Goal: Navigation & Orientation: Find specific page/section

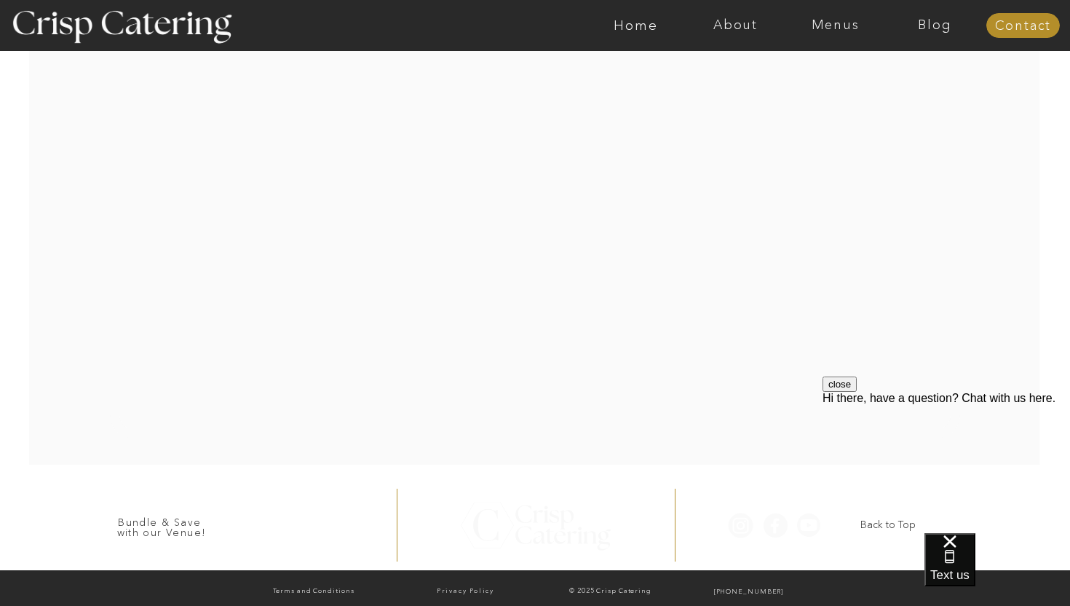
scroll to position [3050, 0]
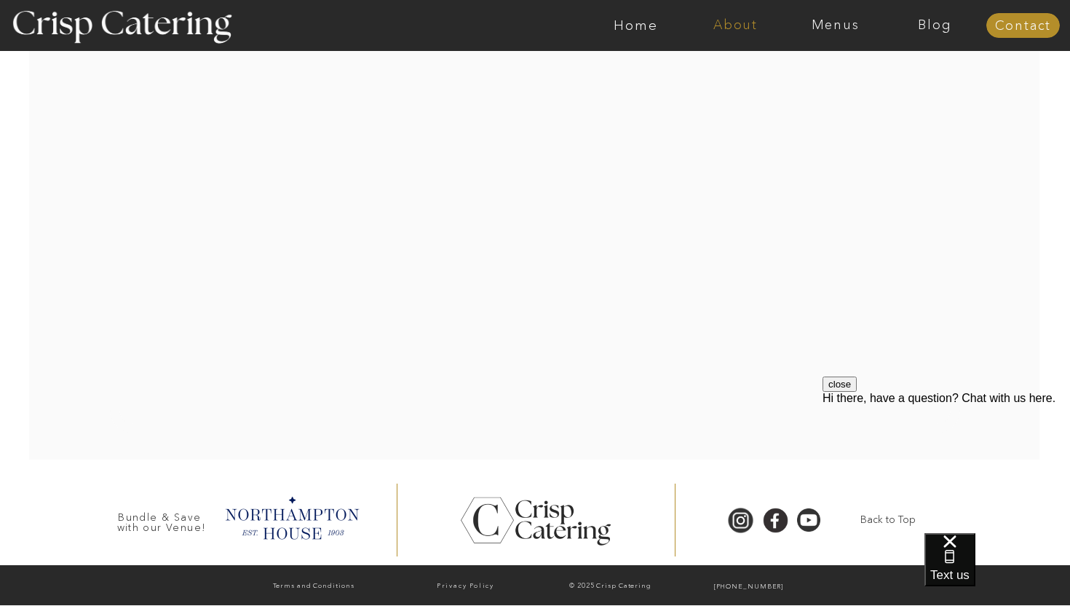
click at [730, 23] on nav "About" at bounding box center [736, 25] width 100 height 15
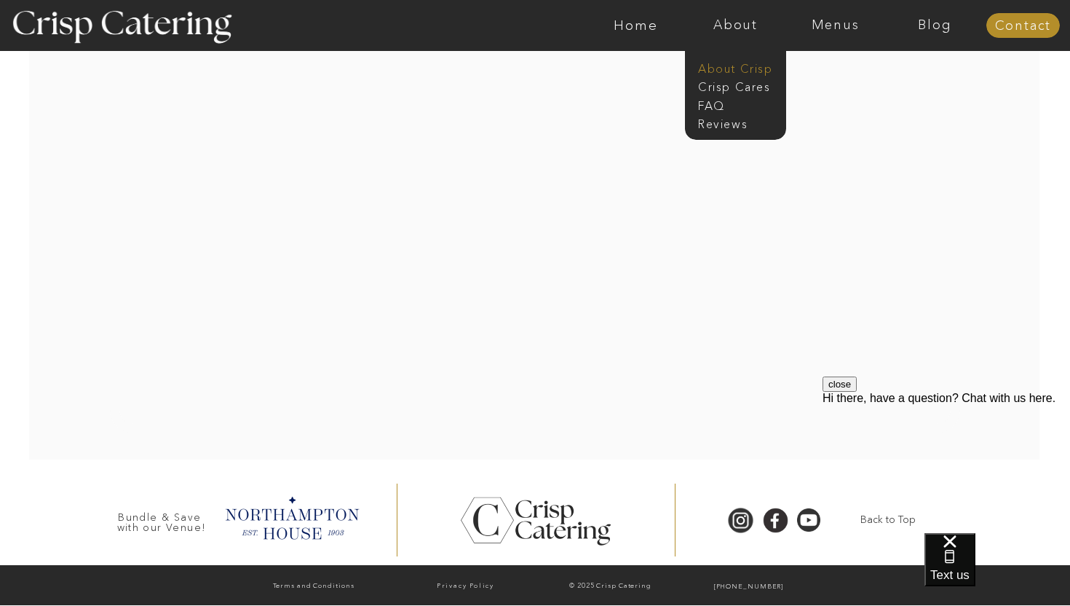
click at [730, 65] on nav "About Crisp" at bounding box center [740, 67] width 84 height 14
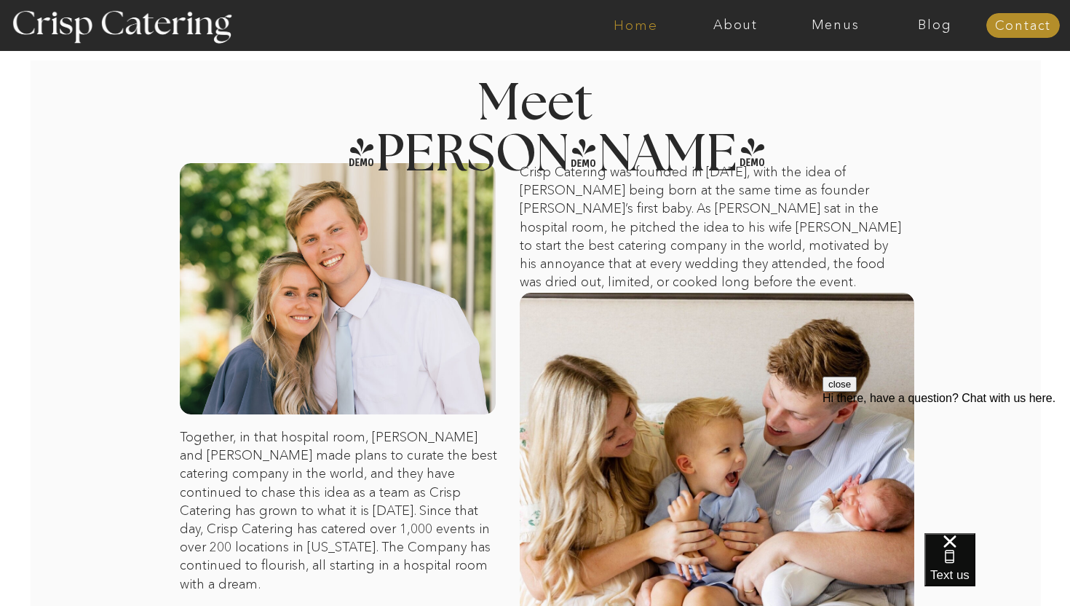
click at [641, 24] on nav "Home" at bounding box center [636, 25] width 100 height 15
